Goal: Task Accomplishment & Management: Manage account settings

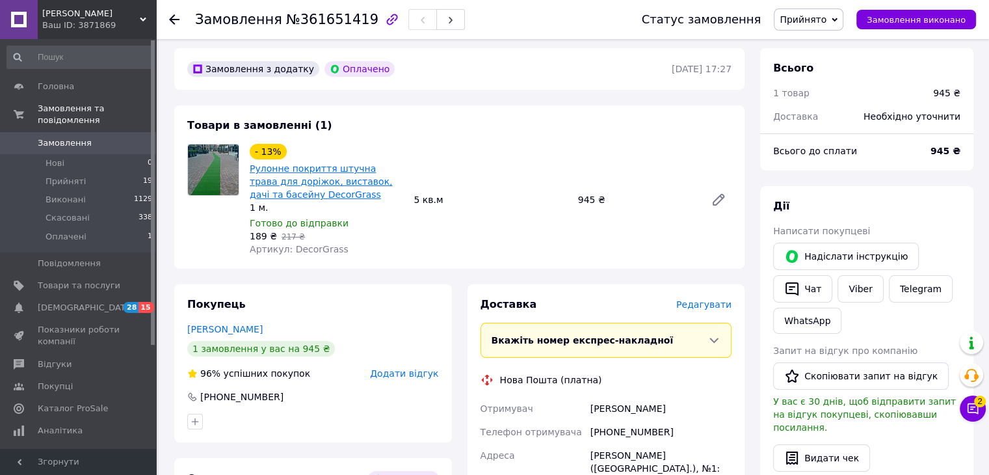
scroll to position [47, 0]
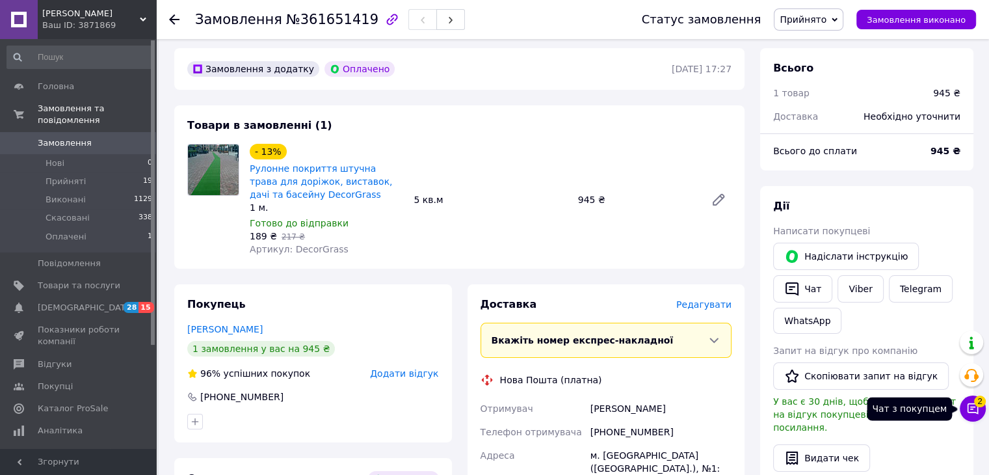
click at [978, 413] on icon at bounding box center [972, 408] width 13 height 13
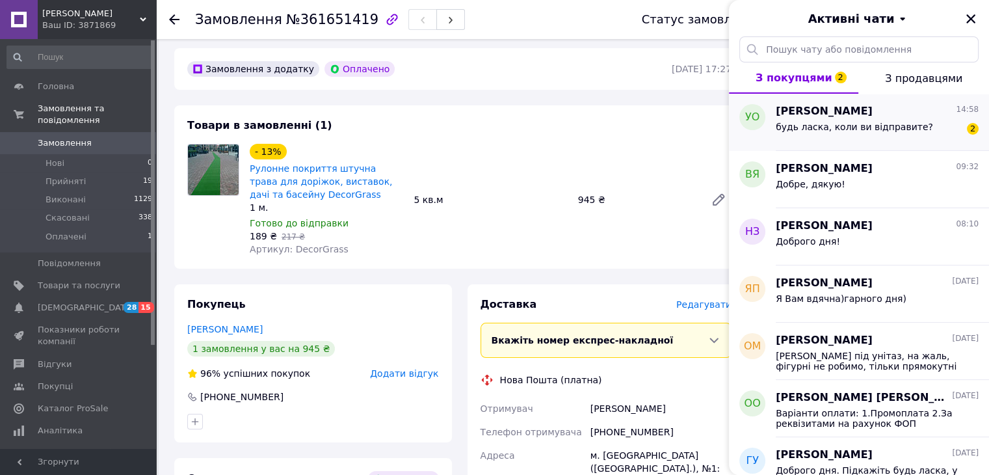
click at [822, 128] on span "будь ласка, коли ви відправите?" at bounding box center [854, 127] width 157 height 10
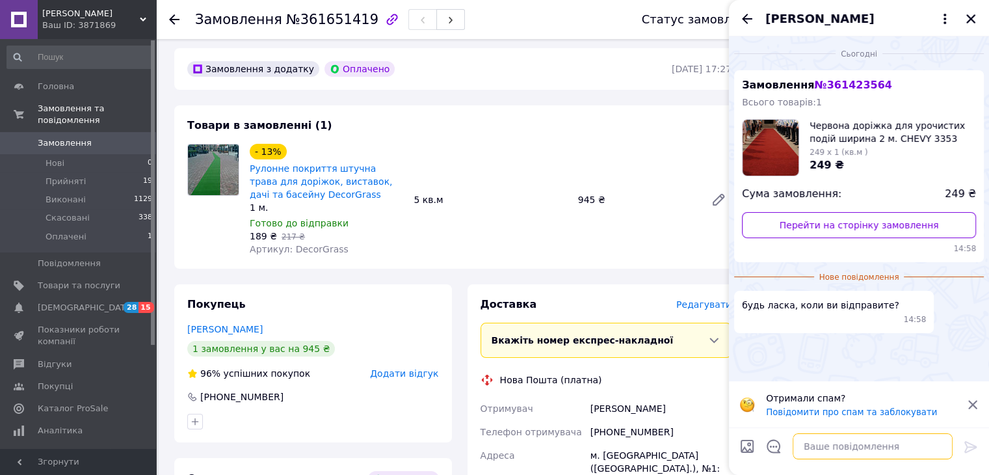
click at [852, 450] on textarea at bounding box center [873, 446] width 160 height 26
type textarea "Доброго дня!"
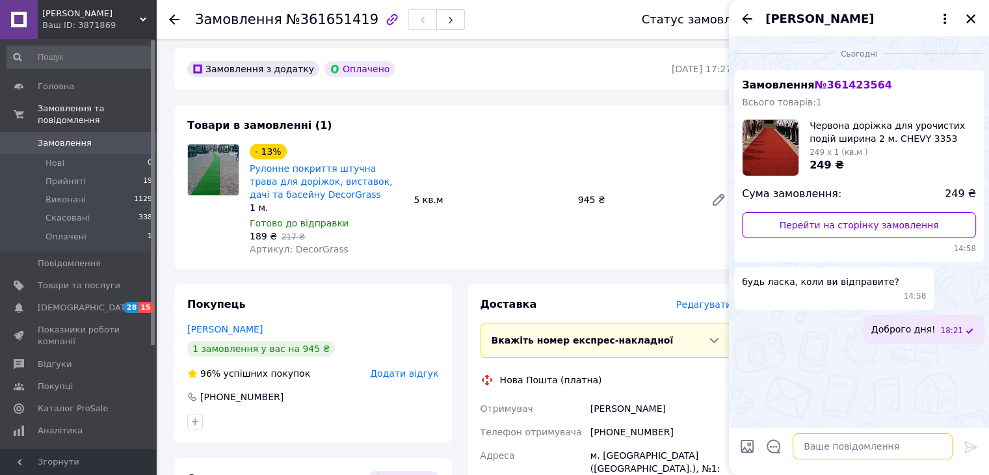
type textarea "[PERSON_NAME]"
type textarea "Дзвонила [PERSON_NAME] та писала у viber"
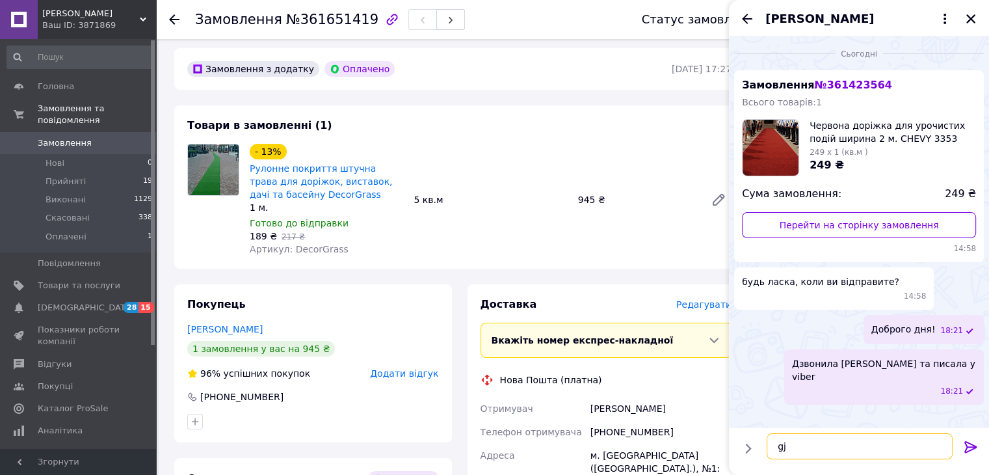
type textarea "g"
type textarea "Р"
type textarea "Потрібно уточнити ширину та довжину"
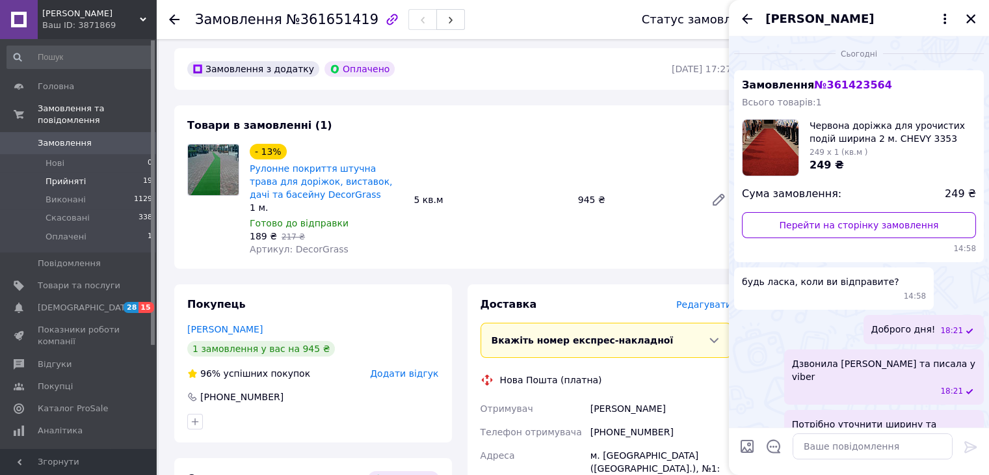
click at [70, 176] on span "Прийняті" at bounding box center [66, 182] width 40 height 12
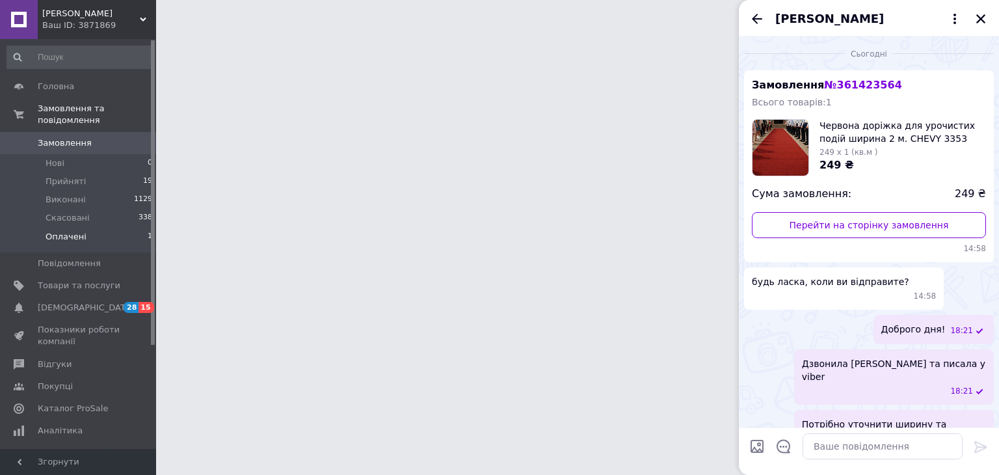
click at [71, 231] on span "Оплачені" at bounding box center [66, 237] width 41 height 12
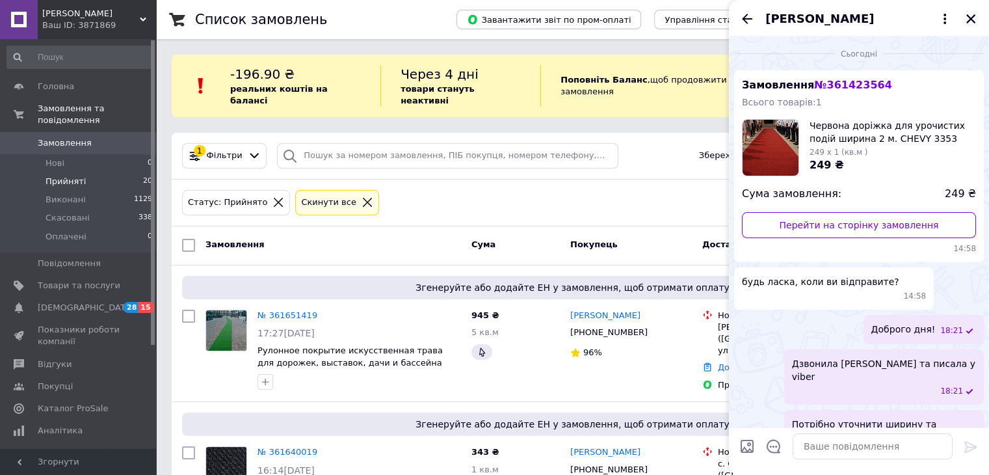
click at [972, 21] on icon "Закрити" at bounding box center [971, 19] width 12 height 12
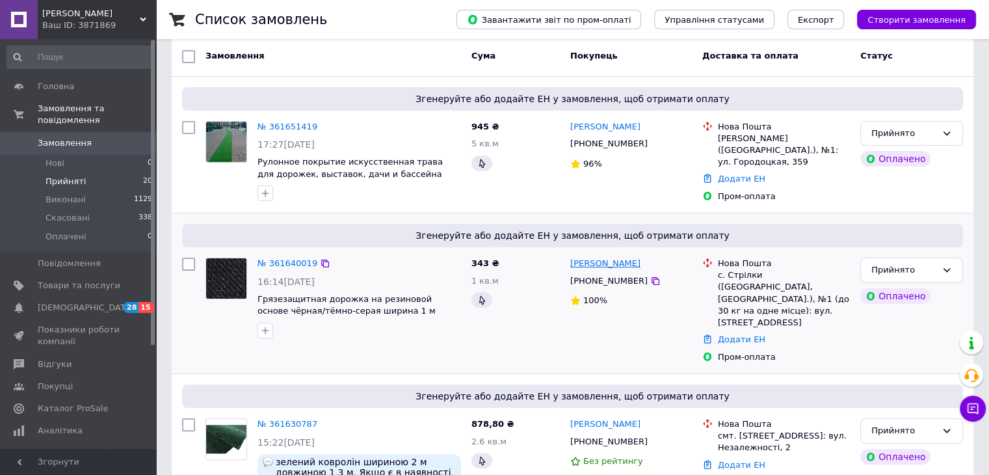
scroll to position [189, 0]
click at [46, 194] on span "Виконані" at bounding box center [66, 200] width 40 height 12
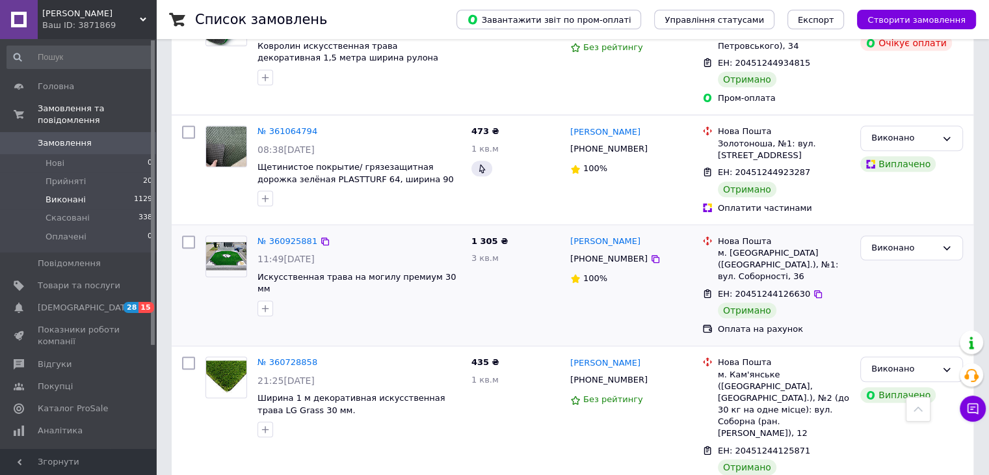
scroll to position [1388, 0]
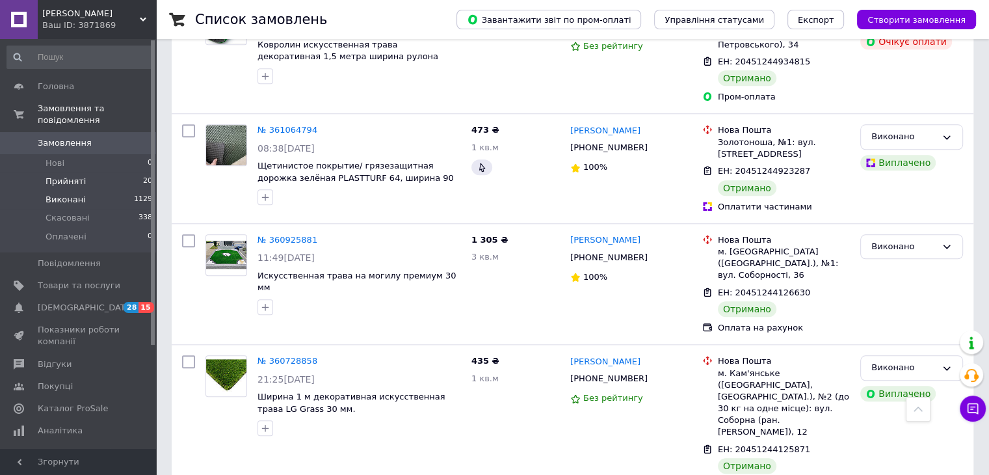
click at [62, 176] on span "Прийняті" at bounding box center [66, 182] width 40 height 12
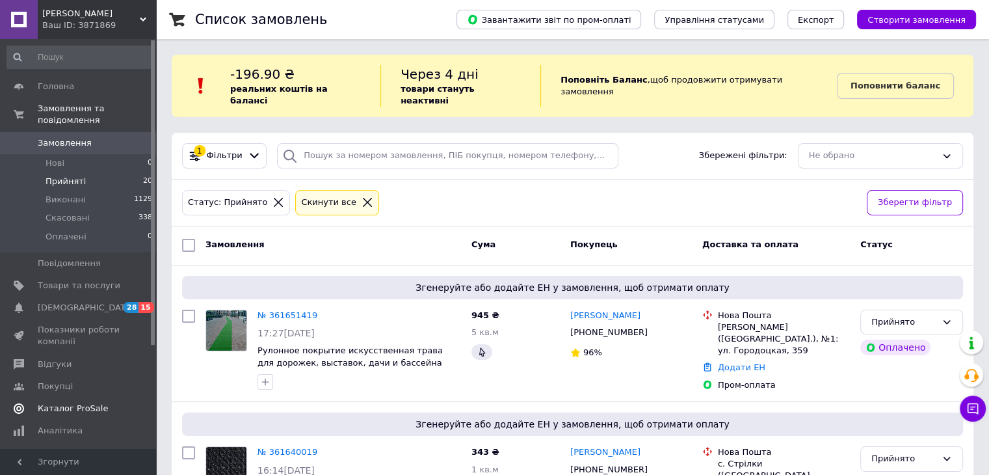
click at [83, 403] on span "Каталог ProSale" at bounding box center [73, 409] width 70 height 12
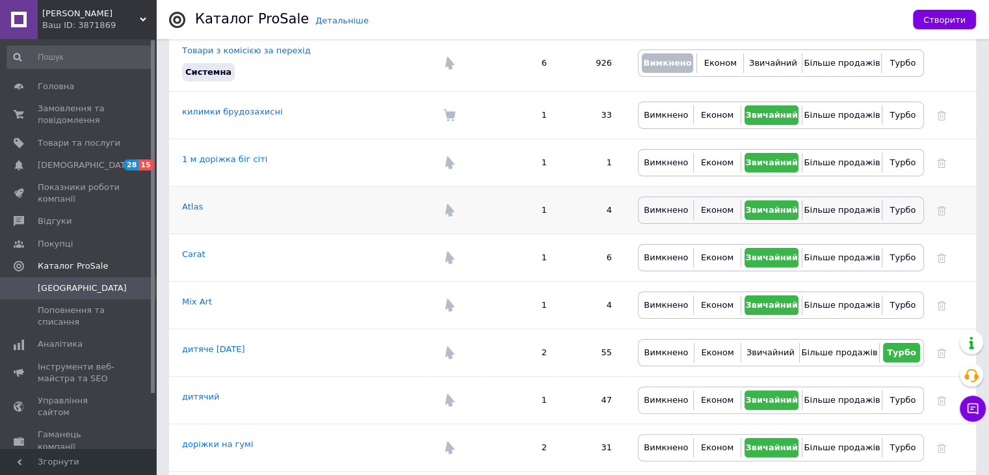
scroll to position [242, 0]
click at [55, 345] on span "Аналітика" at bounding box center [60, 344] width 45 height 12
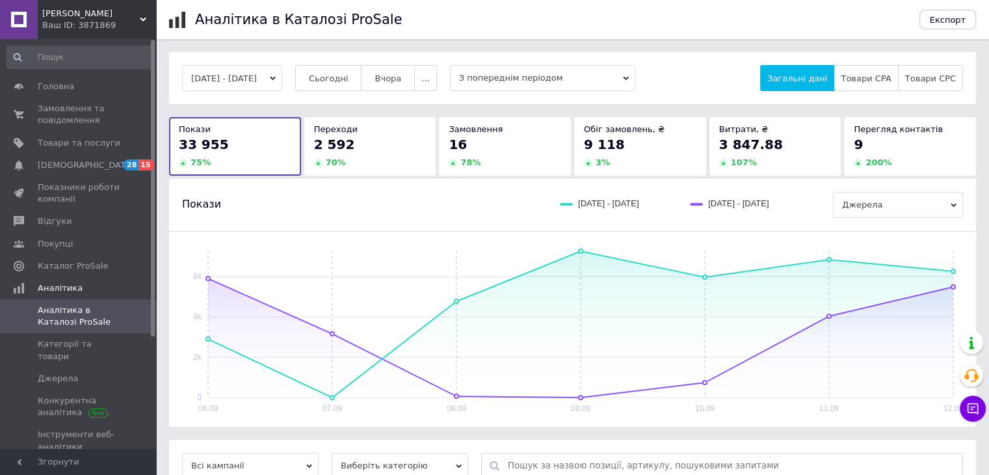
click at [538, 81] on span "З попереднім періодом" at bounding box center [542, 78] width 185 height 26
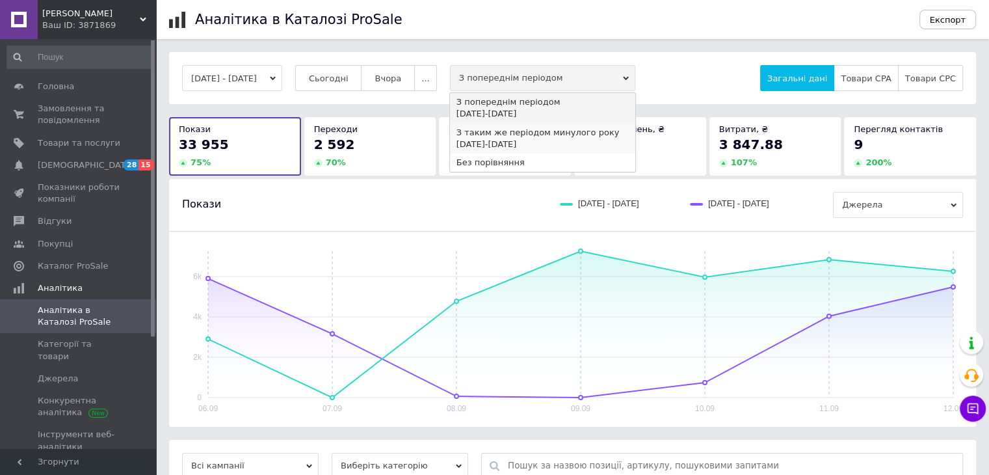
click at [521, 139] on div "[DATE] - [DATE]" at bounding box center [542, 145] width 172 height 12
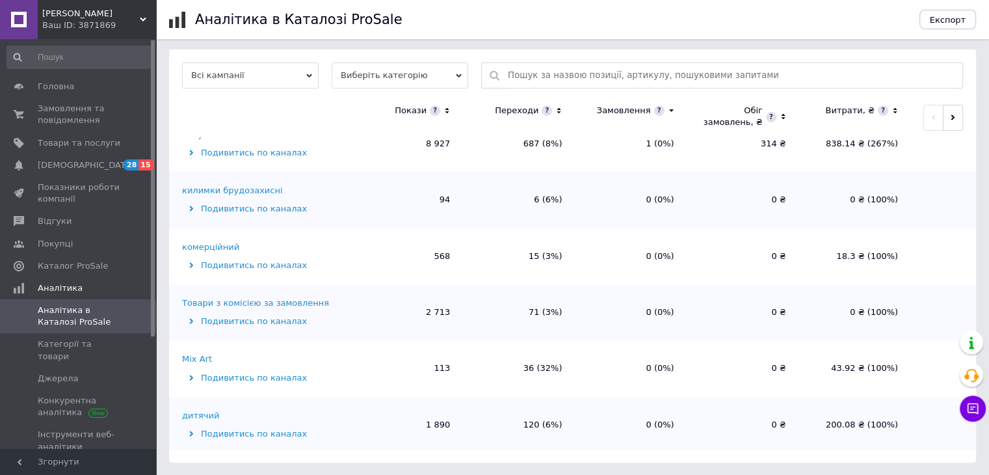
scroll to position [268, 0]
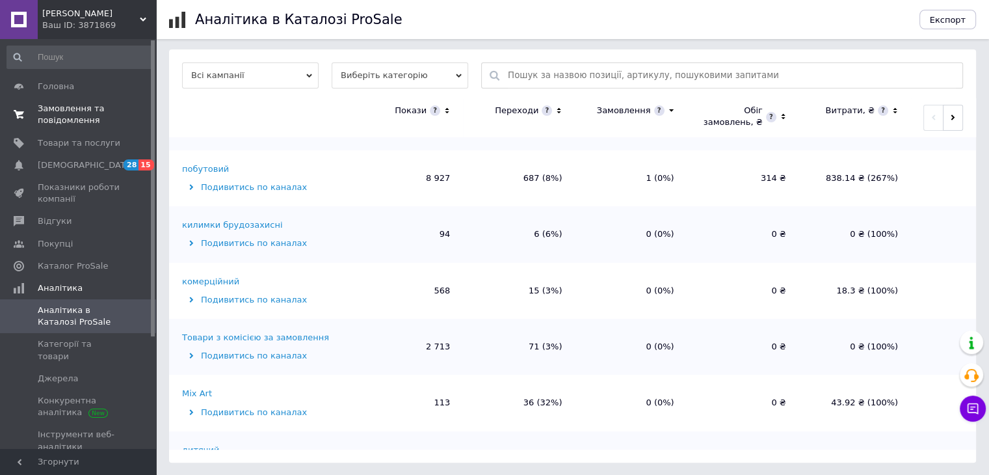
click at [57, 124] on span "Замовлення та повідомлення" at bounding box center [79, 114] width 83 height 23
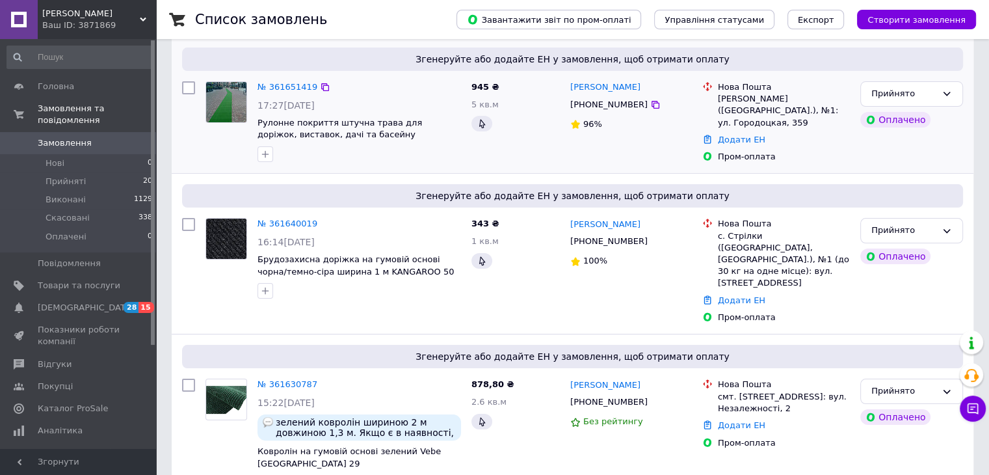
scroll to position [182, 0]
